Goal: Information Seeking & Learning: Learn about a topic

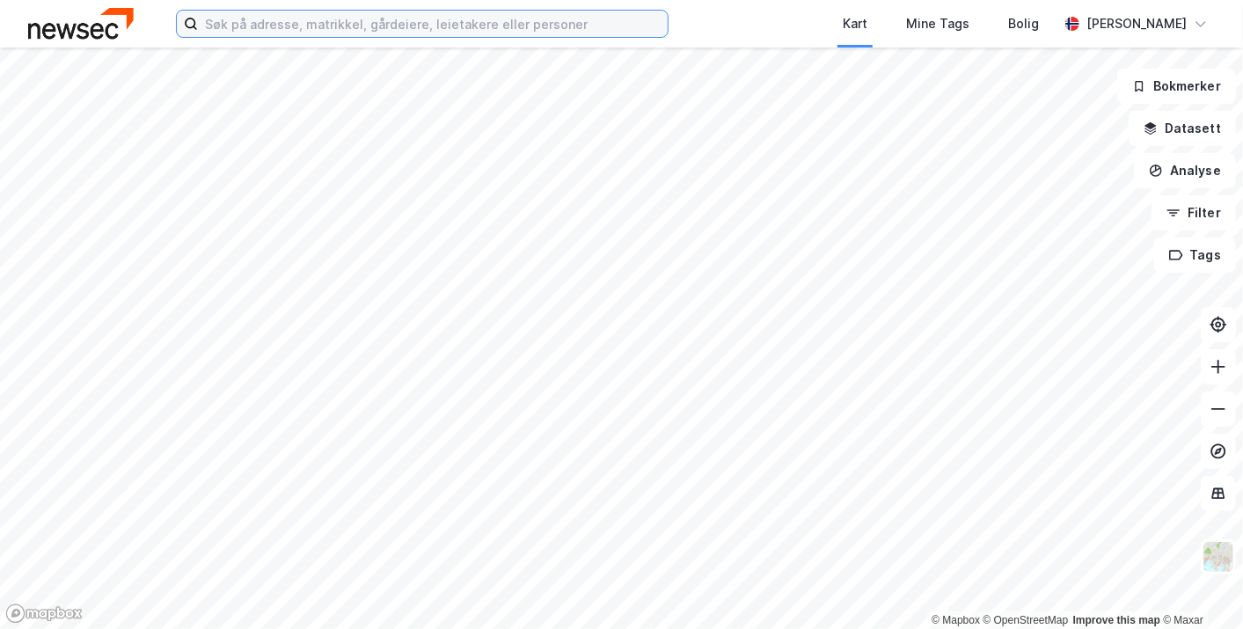
click at [347, 26] on input at bounding box center [433, 24] width 470 height 26
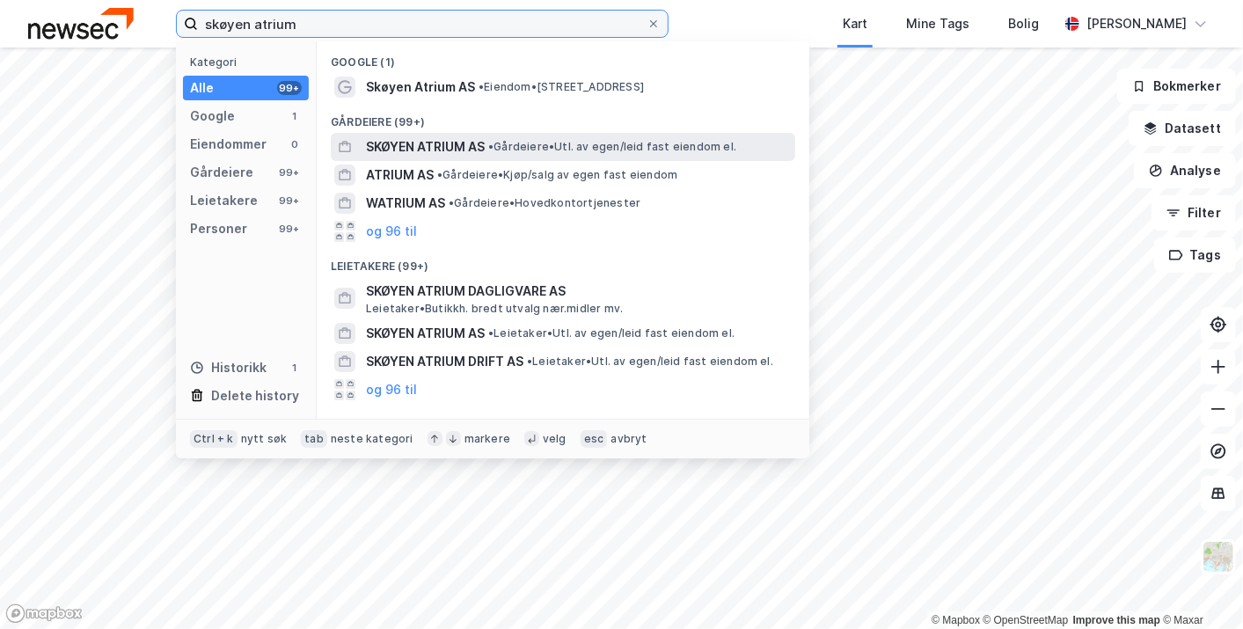
type input "skøyen atrium"
click at [453, 137] on span "SKØYEN ATRIUM AS" at bounding box center [425, 146] width 119 height 21
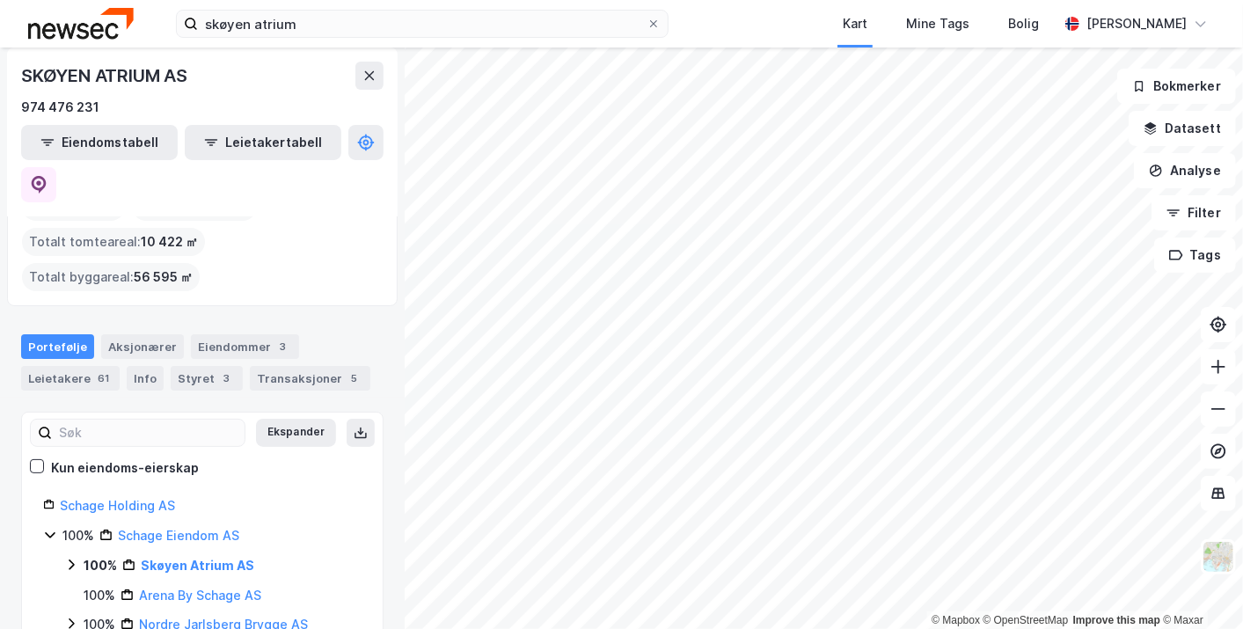
scroll to position [42, 0]
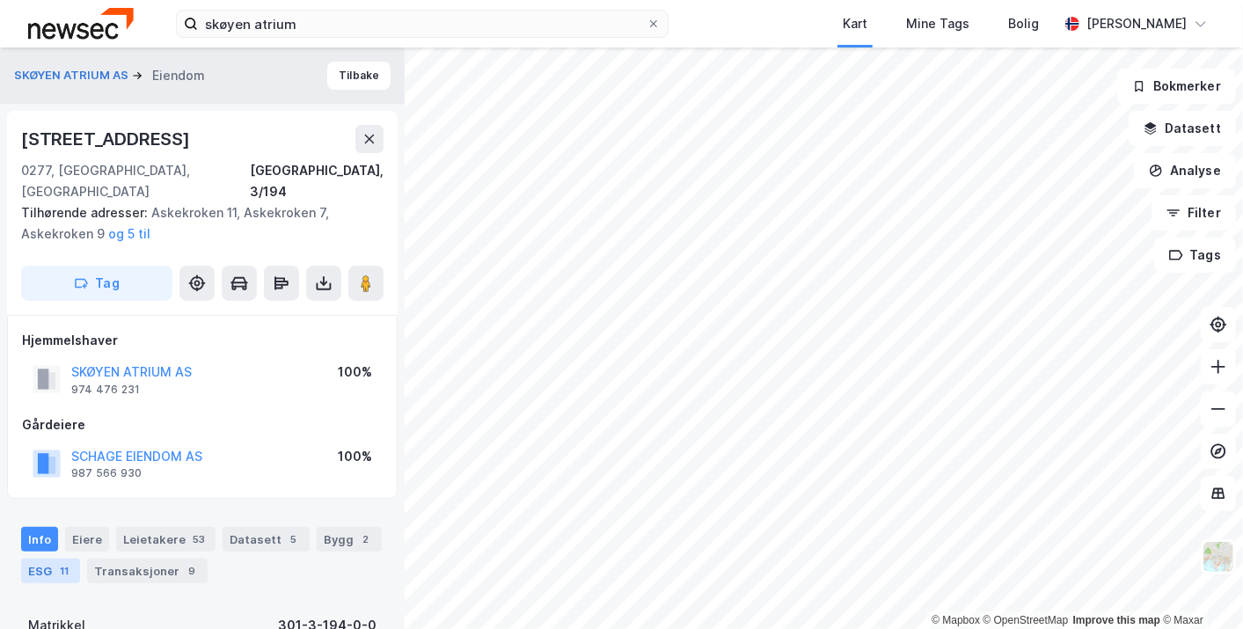
click at [55, 561] on div "ESG 11" at bounding box center [50, 571] width 59 height 25
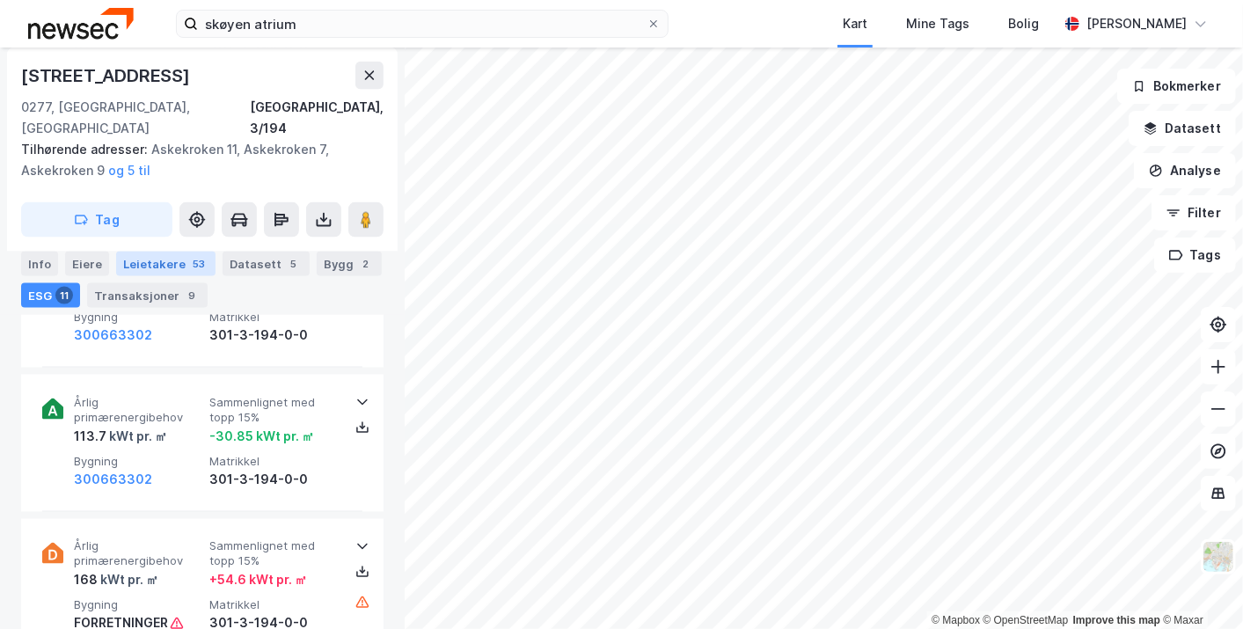
scroll to position [1362, 0]
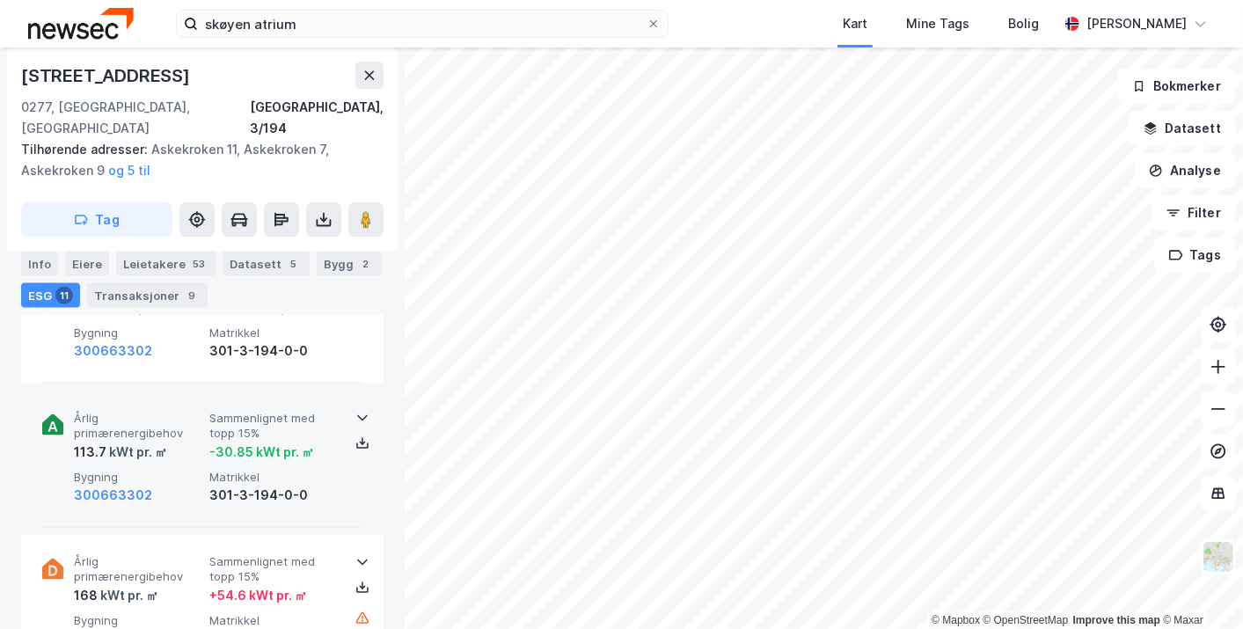
click at [223, 442] on div "-30.85 kWt pr. ㎡" at bounding box center [261, 452] width 105 height 21
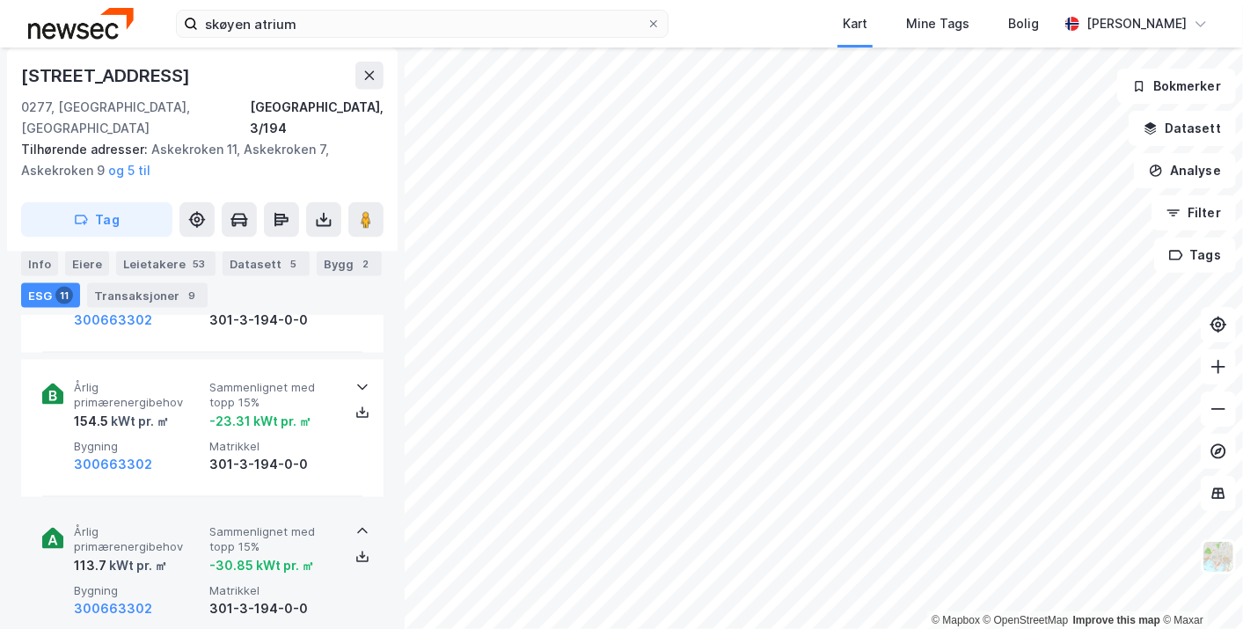
click at [223, 454] on div "301-3-194-0-0" at bounding box center [273, 464] width 128 height 21
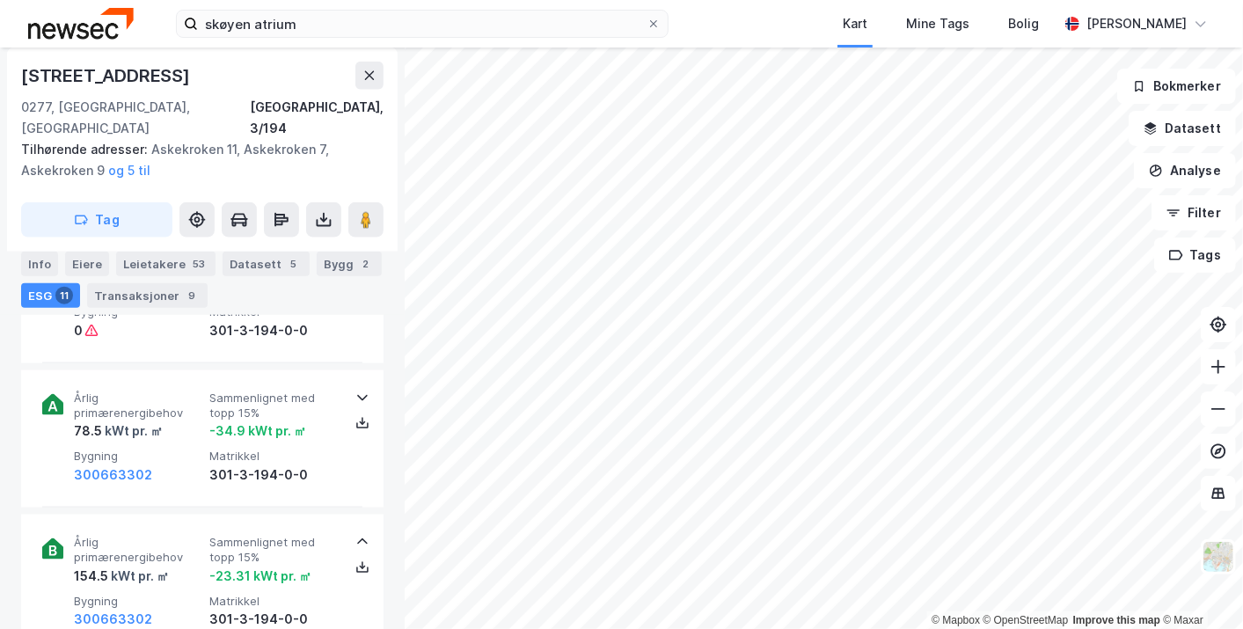
click at [223, 449] on span "Matrikkel" at bounding box center [273, 456] width 128 height 15
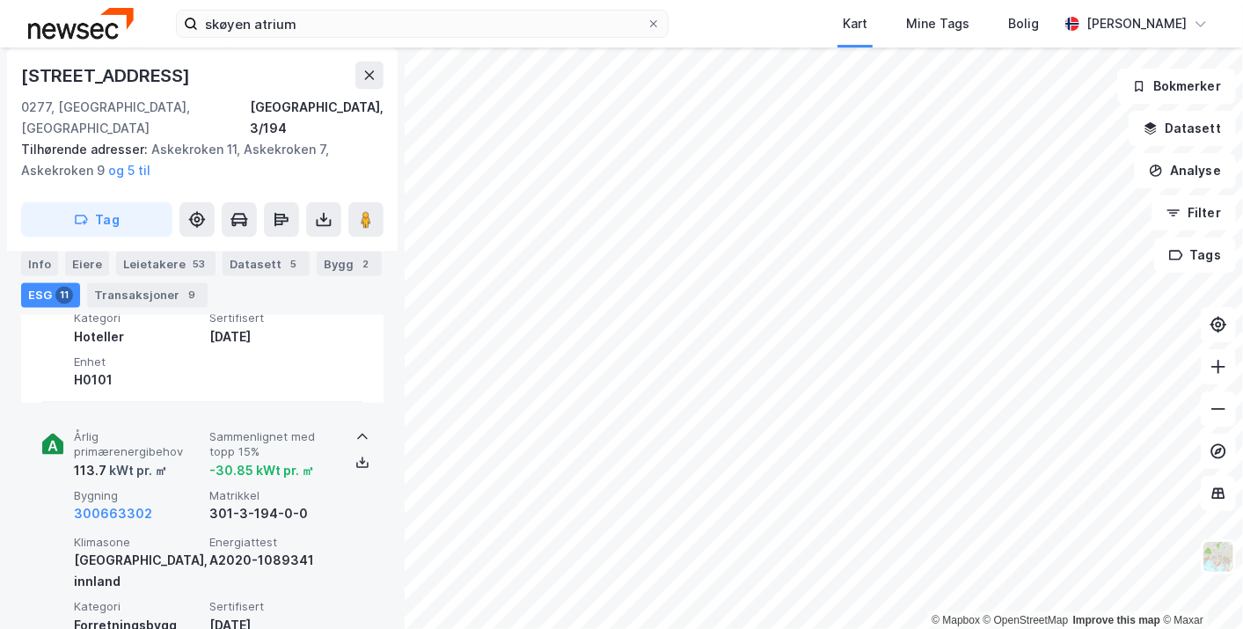
scroll to position [1630, 0]
